Goal: Transaction & Acquisition: Purchase product/service

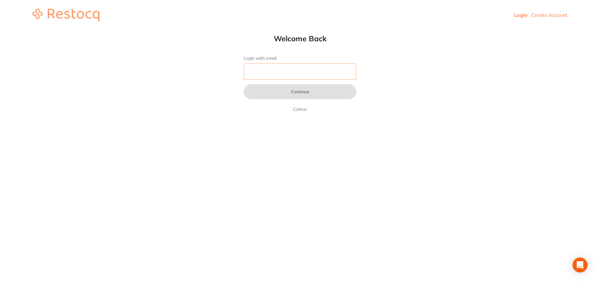
click at [258, 73] on input "Login with email" at bounding box center [300, 71] width 113 height 16
type input "[EMAIL_ADDRESS][DOMAIN_NAME]"
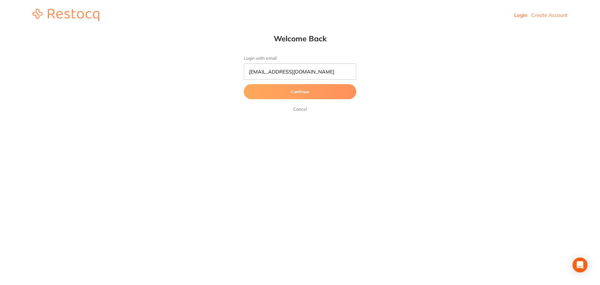
click at [283, 93] on button "Continue" at bounding box center [300, 91] width 113 height 15
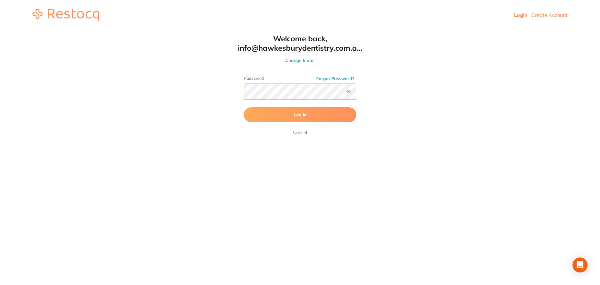
click at [244, 107] on button "Log In" at bounding box center [300, 114] width 113 height 15
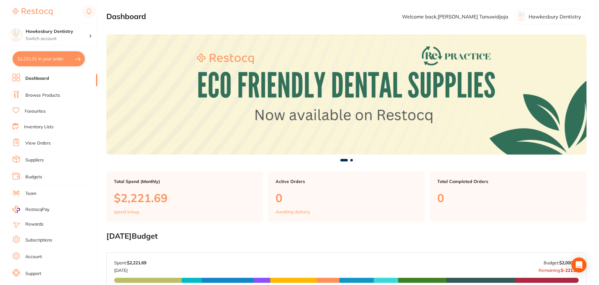
click at [52, 97] on link "Browse Products" at bounding box center [42, 95] width 35 height 6
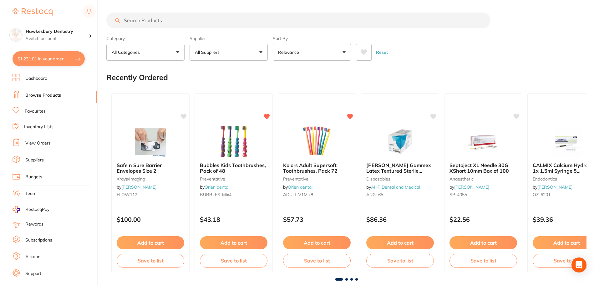
click at [172, 24] on input "search" at bounding box center [298, 21] width 384 height 16
type input "clearfil"
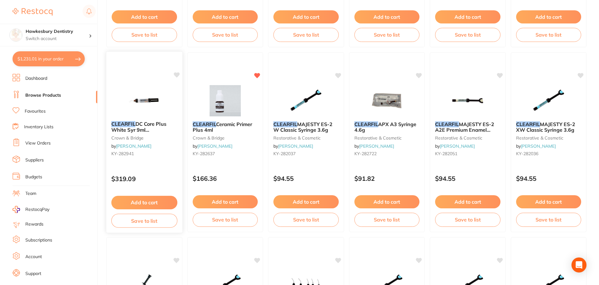
scroll to position [219, 0]
